Goal: Task Accomplishment & Management: Use online tool/utility

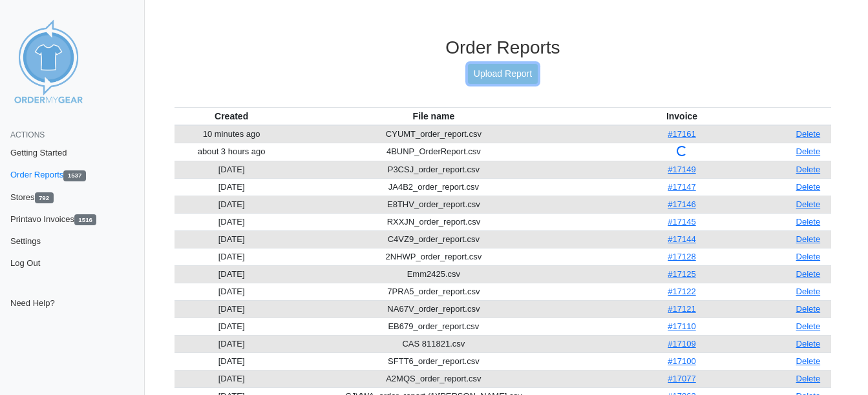
click at [495, 74] on link "Upload Report" at bounding box center [503, 74] width 70 height 20
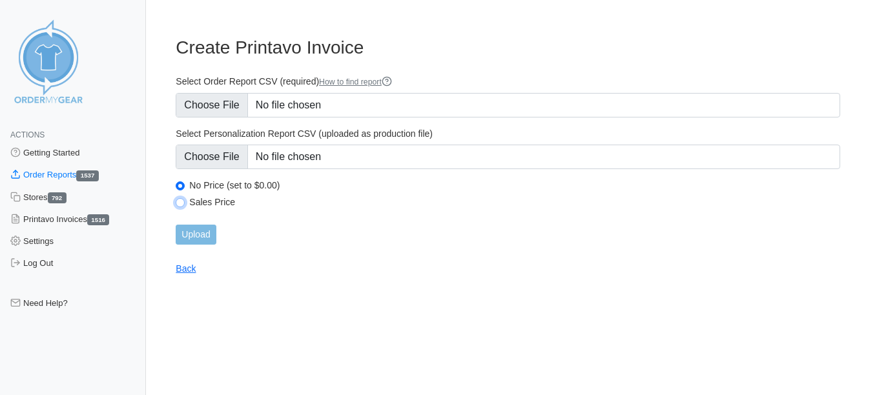
click at [181, 203] on input "Sales Price" at bounding box center [180, 202] width 9 height 9
radio input "true"
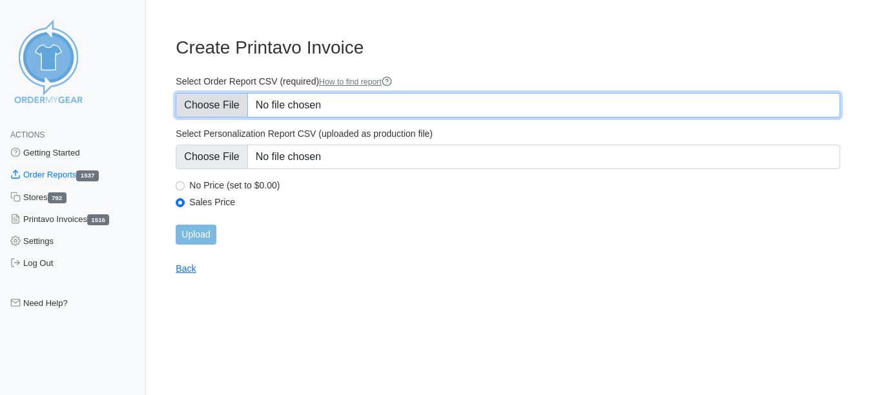
click at [202, 96] on input "Select Order Report CSV (required) How to find report" at bounding box center [508, 105] width 665 height 25
type input "C:\fakepath\U3QW2_order_report.csv"
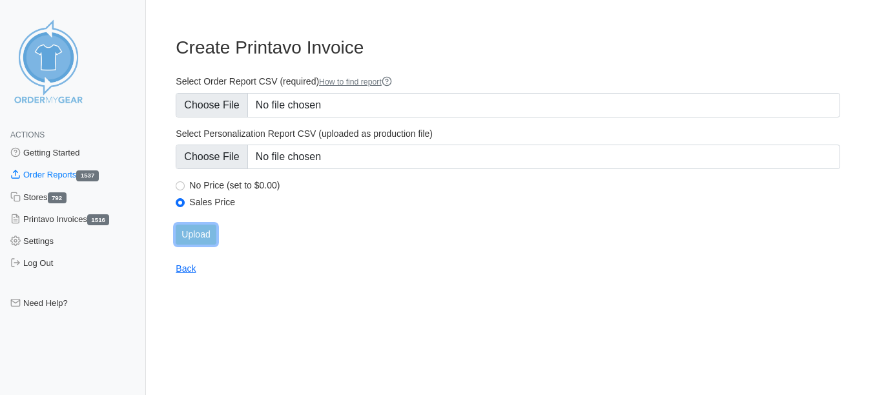
click at [201, 227] on input "Upload" at bounding box center [196, 235] width 40 height 20
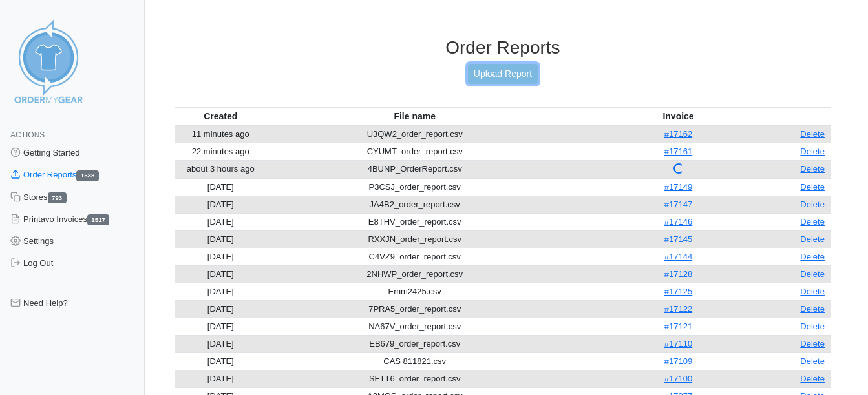
click at [491, 70] on link "Upload Report" at bounding box center [503, 74] width 70 height 20
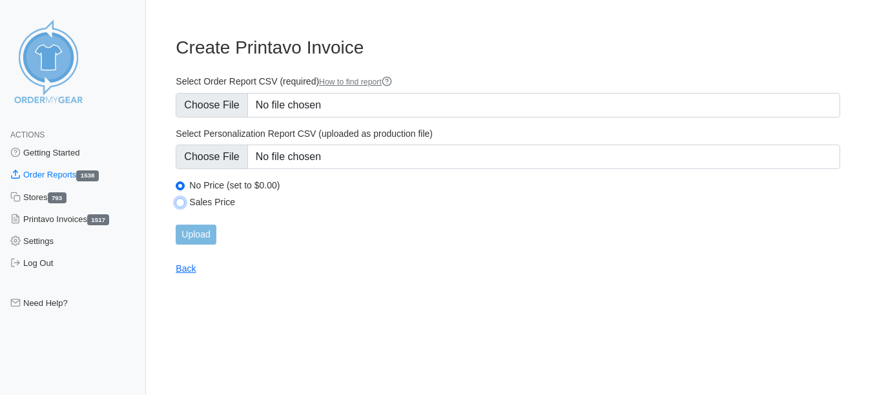
click at [181, 200] on input "Sales Price" at bounding box center [180, 202] width 9 height 9
radio input "true"
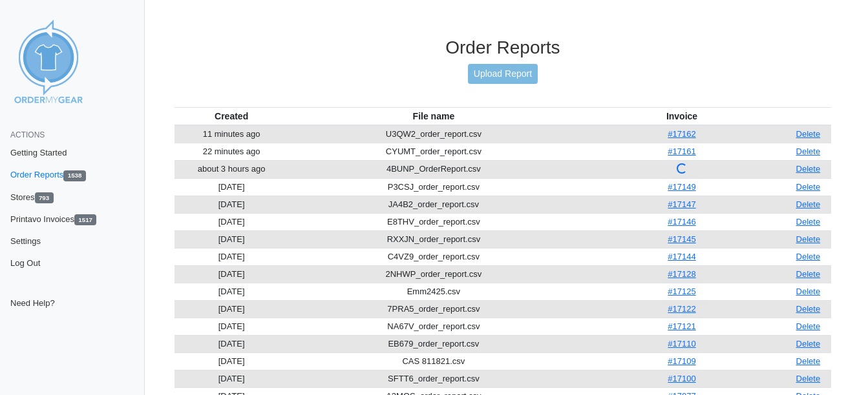
click at [223, 99] on div "Order Reports Upload Report" at bounding box center [502, 72] width 656 height 70
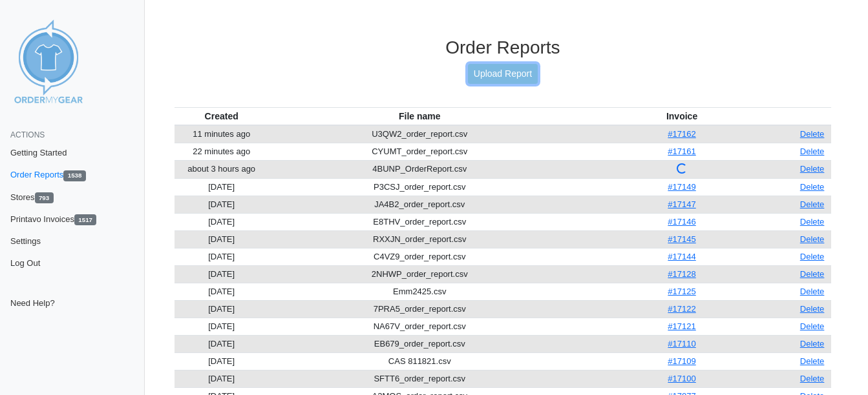
click at [505, 74] on link "Upload Report" at bounding box center [503, 74] width 70 height 20
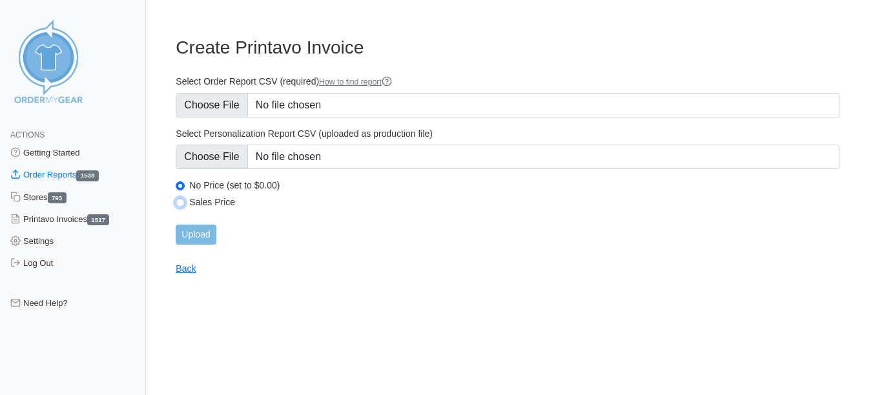
click at [181, 202] on input "Sales Price" at bounding box center [180, 202] width 9 height 9
radio input "true"
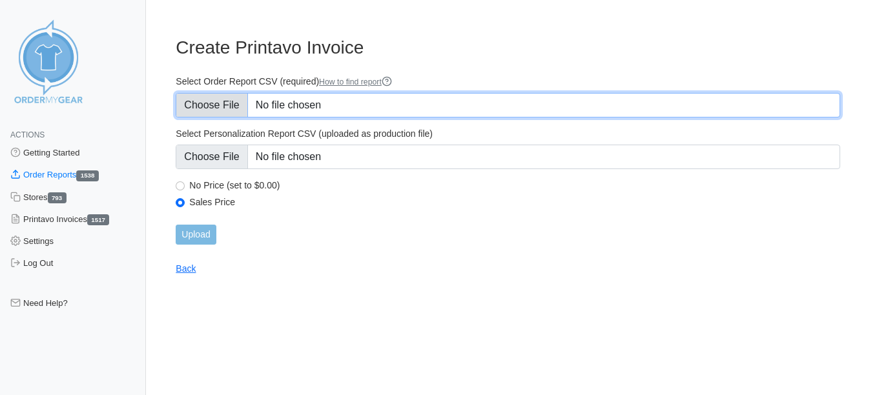
click at [222, 107] on input "Select Order Report CSV (required) How to find report" at bounding box center [508, 105] width 665 height 25
type input "C:\fakepath\CR4H9_order_report.csv"
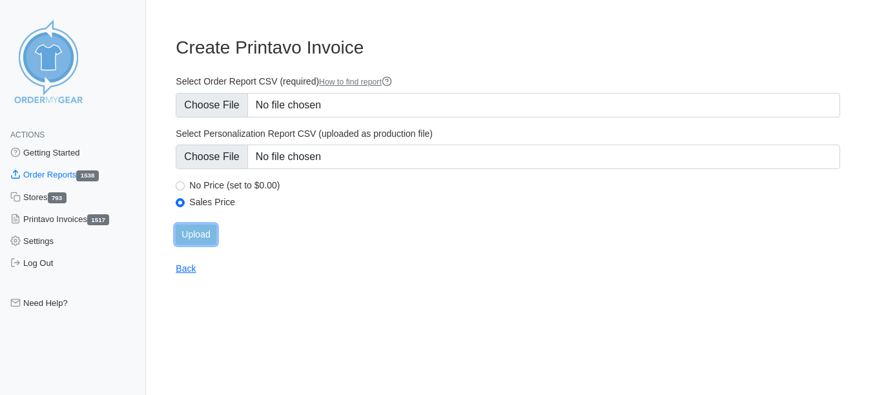
click at [197, 235] on input "Upload" at bounding box center [196, 235] width 40 height 20
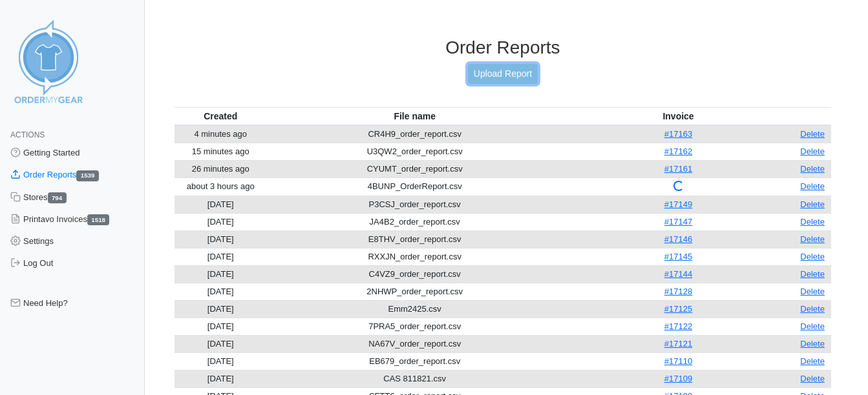
click at [506, 67] on link "Upload Report" at bounding box center [503, 74] width 70 height 20
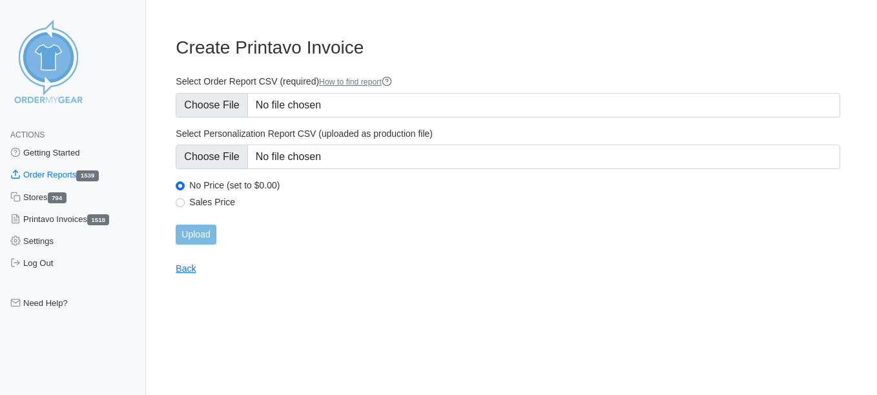
click at [175, 202] on main "Create Printavo Invoice Select Order Report CSV (required) How to find report S…" at bounding box center [508, 147] width 696 height 253
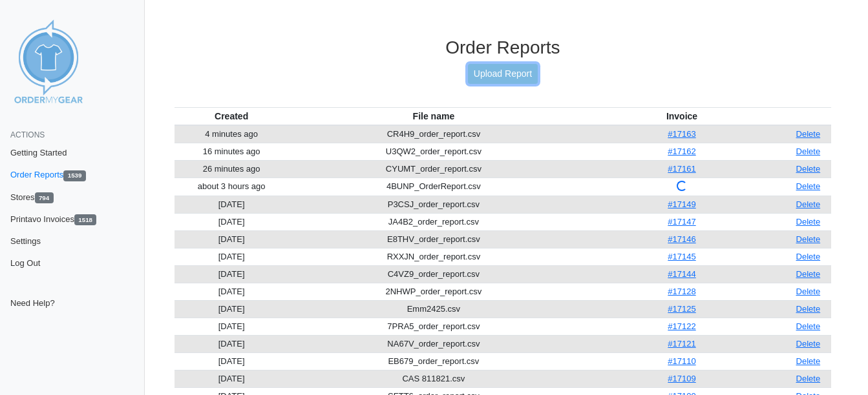
click at [494, 77] on link "Upload Report" at bounding box center [503, 74] width 70 height 20
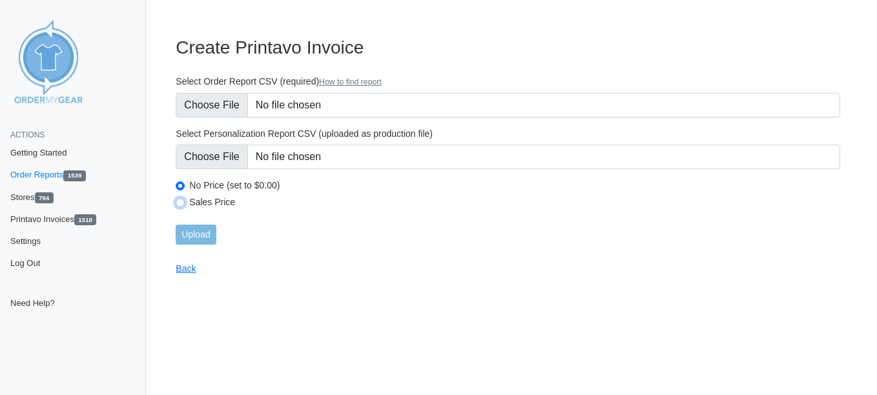
click at [182, 205] on input "Sales Price" at bounding box center [180, 202] width 9 height 9
radio input "true"
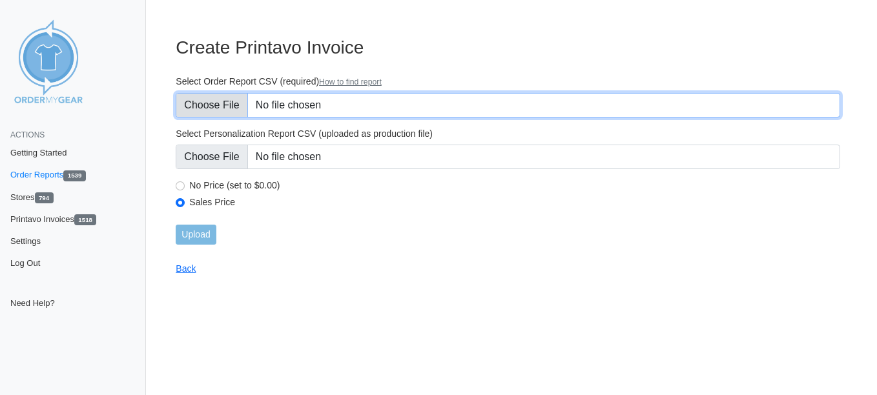
click at [215, 107] on input "Select Order Report CSV (required) How to find report" at bounding box center [508, 105] width 665 height 25
type input "C:\fakepath\Z6GGQ_order_report fwsc procsws.csv"
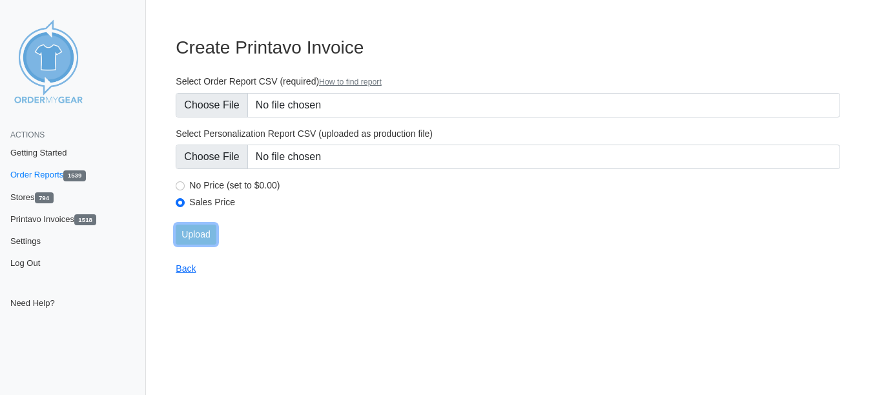
click at [200, 238] on input "Upload" at bounding box center [196, 235] width 40 height 20
